Goal: Task Accomplishment & Management: Use online tool/utility

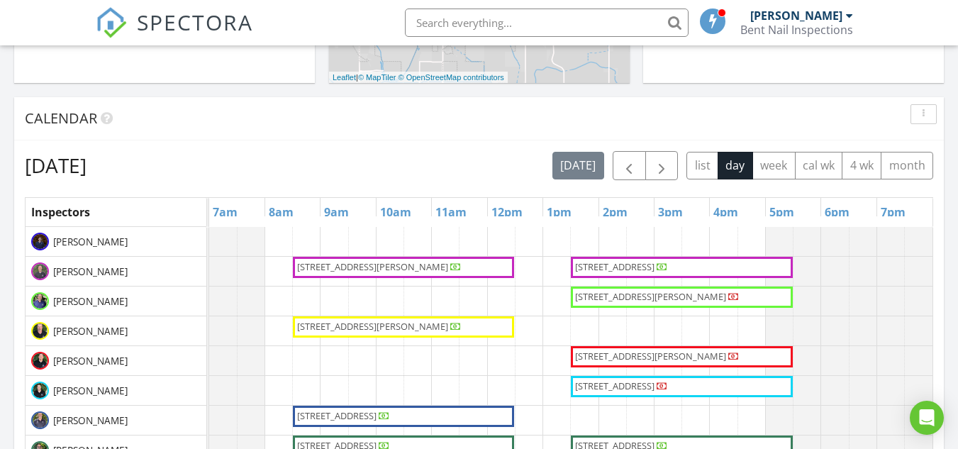
scroll to position [478, 0]
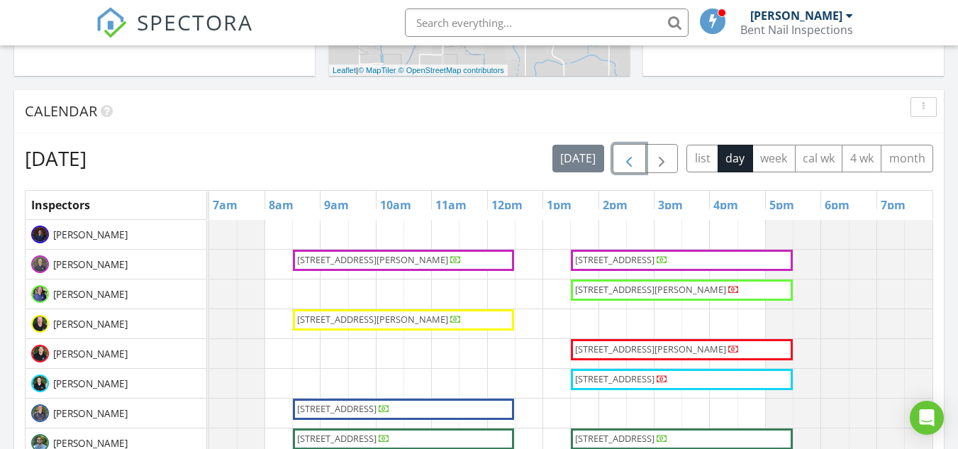
click at [630, 167] on span "button" at bounding box center [629, 158] width 17 height 17
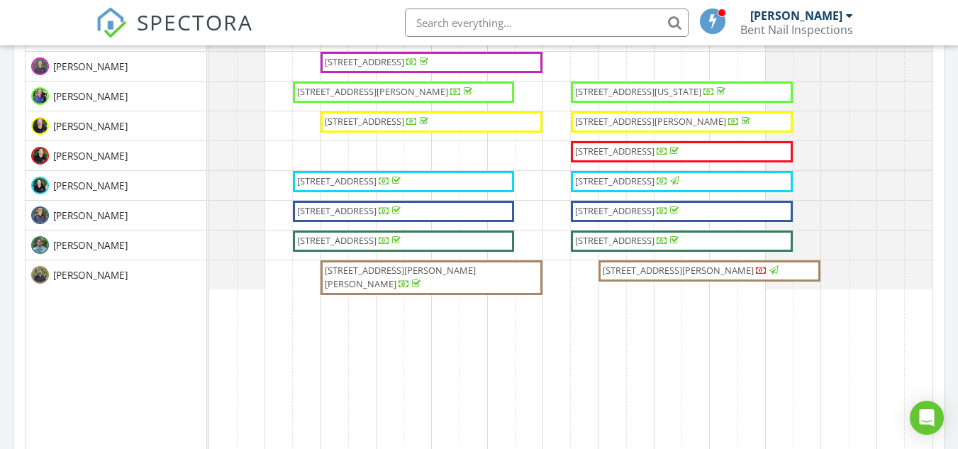
scroll to position [677, 0]
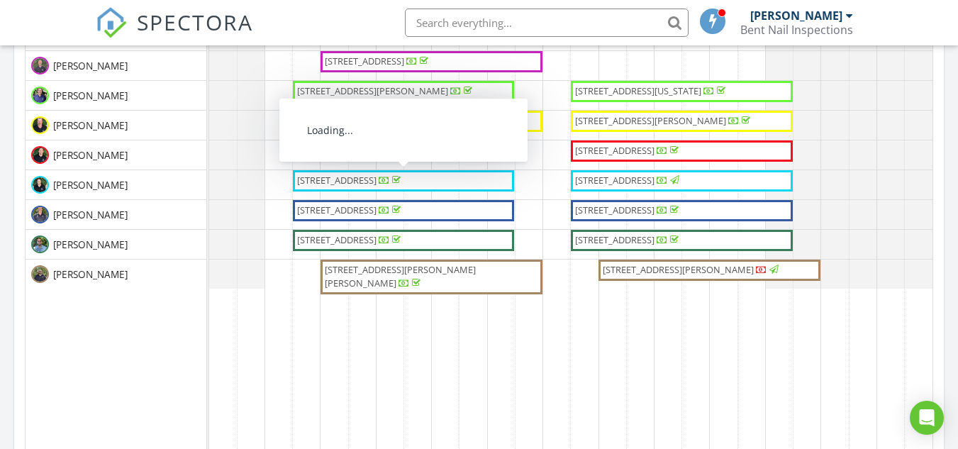
click at [377, 181] on span "2814 N Cloverdale Rd, Boise 83713" at bounding box center [336, 180] width 79 height 13
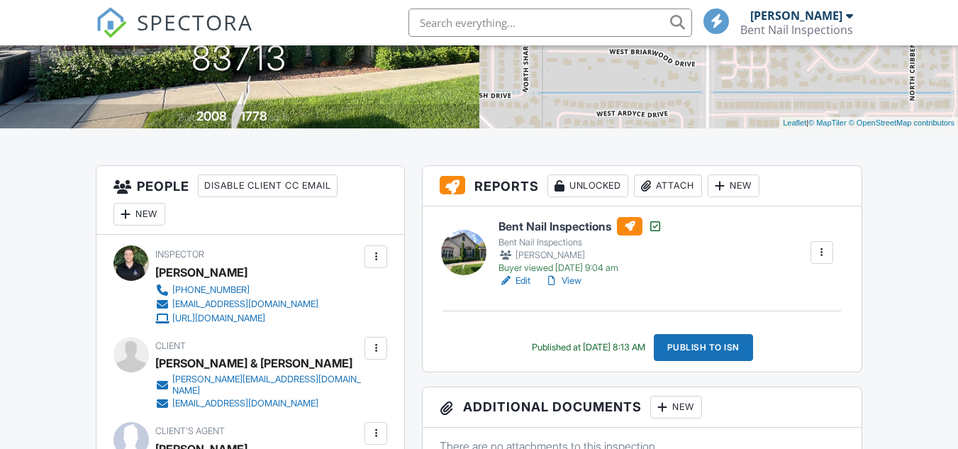
click at [567, 277] on link "View" at bounding box center [563, 281] width 37 height 14
